Goal: Check status

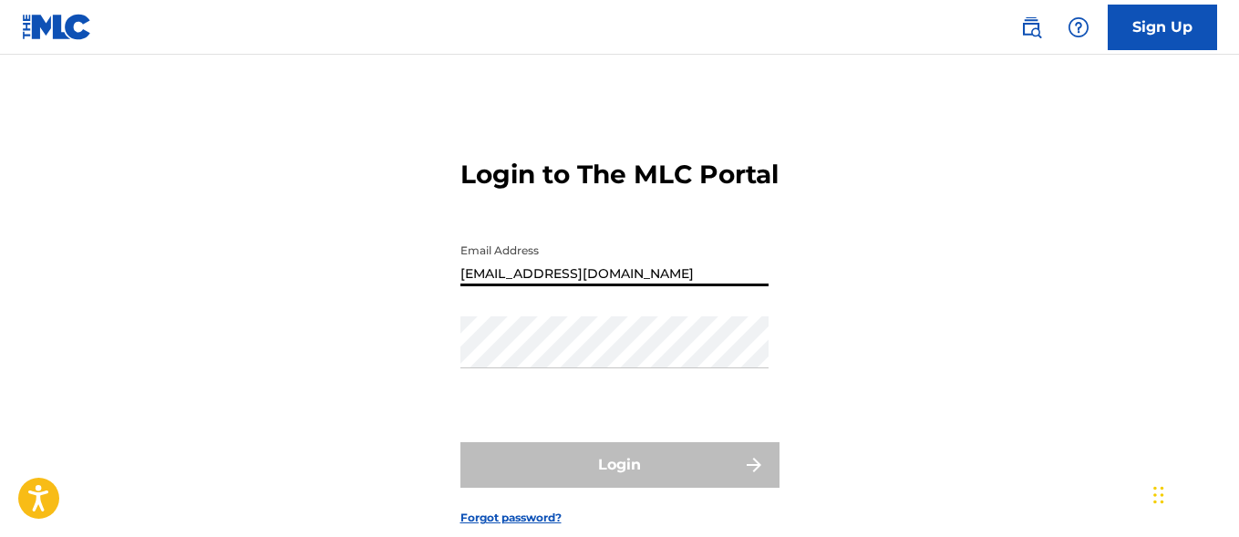
type input "[EMAIL_ADDRESS][DOMAIN_NAME]"
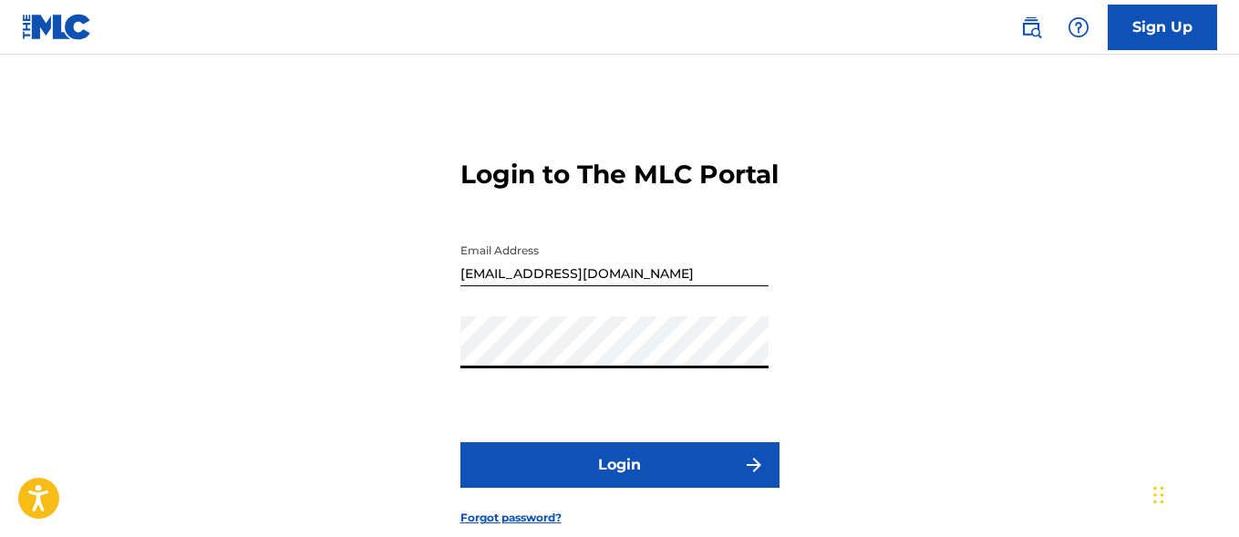
click at [619, 488] on button "Login" at bounding box center [619, 465] width 319 height 46
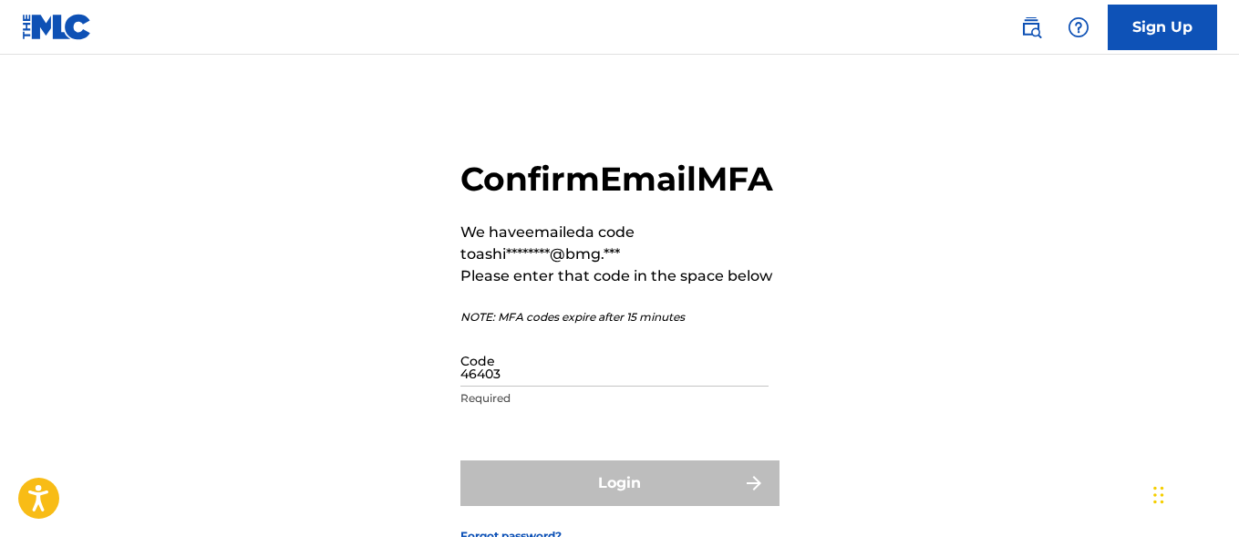
type input "464031"
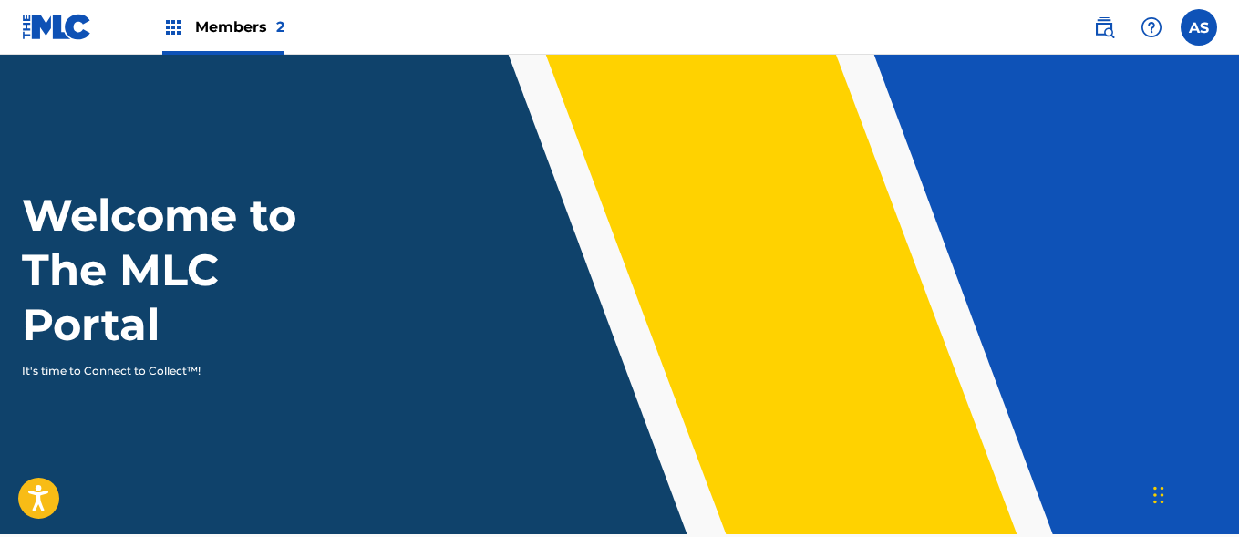
click at [173, 27] on img at bounding box center [173, 27] width 22 height 22
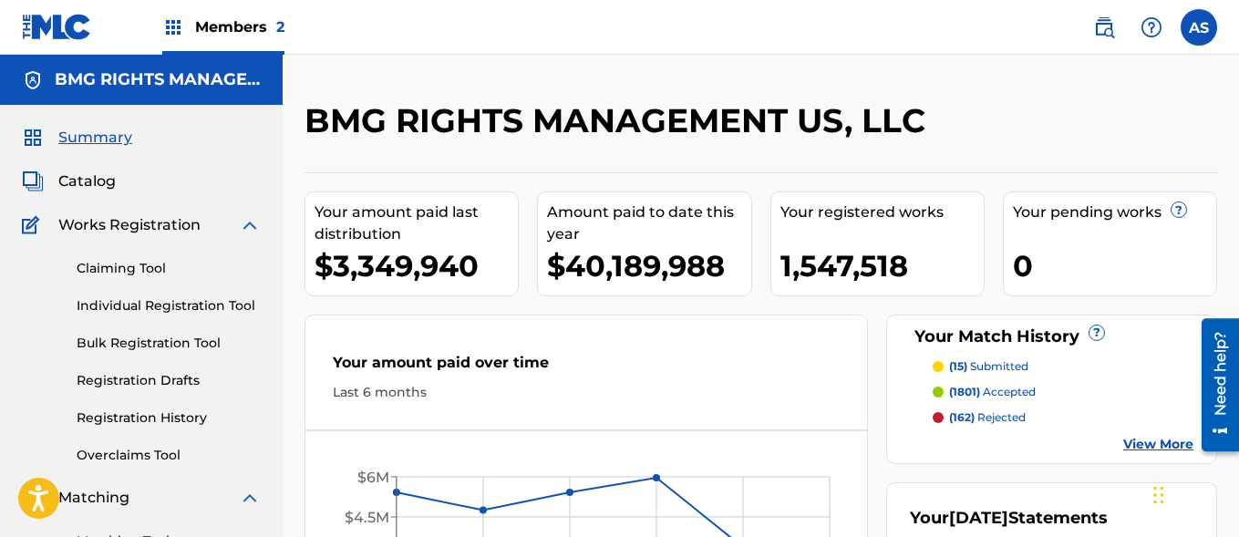
scroll to position [396, 0]
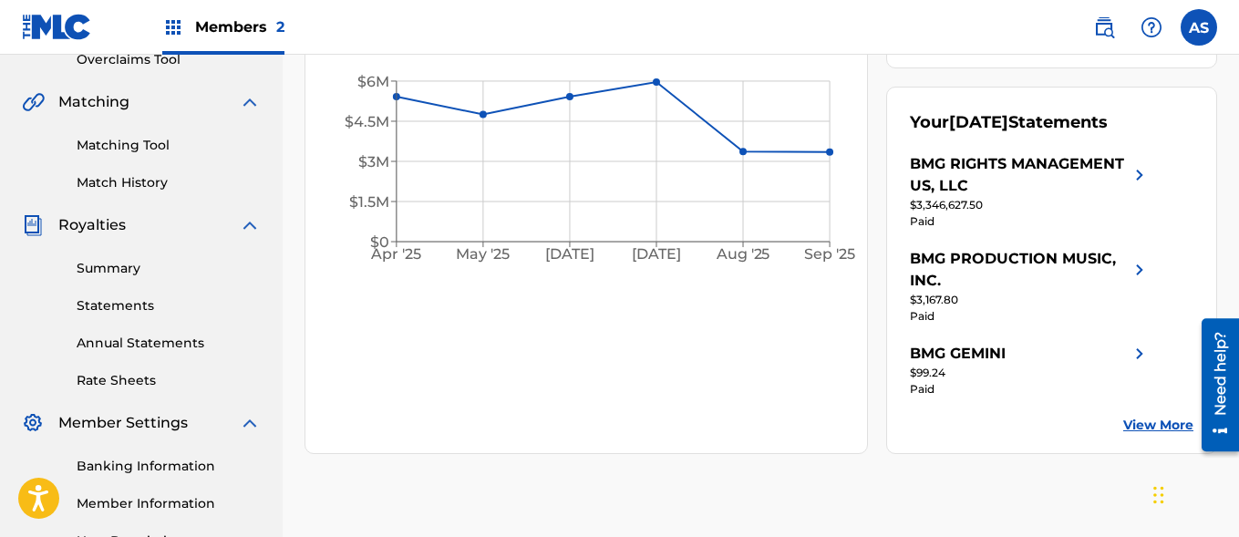
click at [169, 268] on link "Summary" at bounding box center [169, 268] width 184 height 19
